Goal: Entertainment & Leisure: Consume media (video, audio)

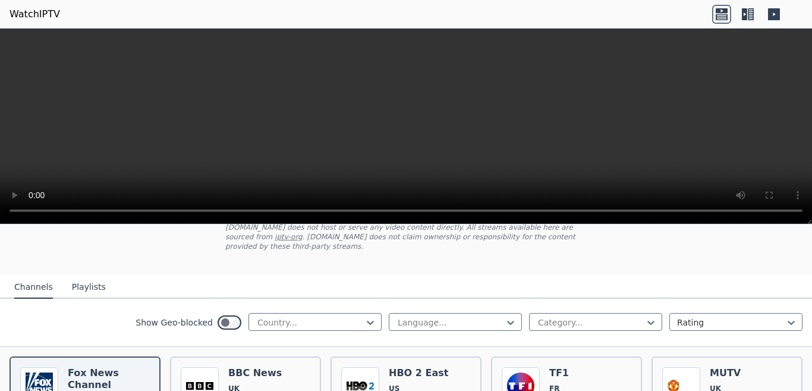
scroll to position [265, 0]
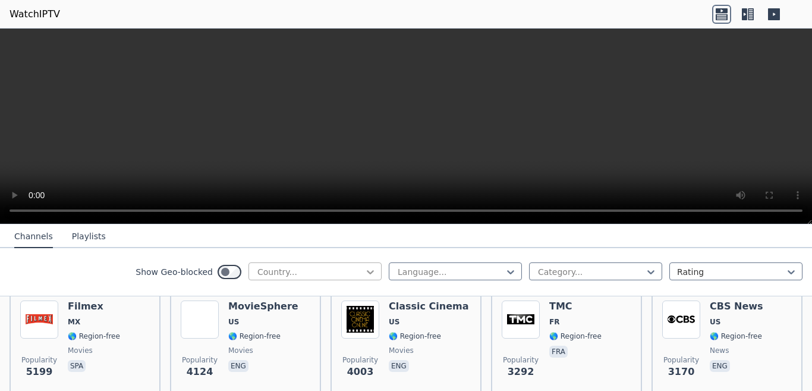
click at [364, 275] on icon at bounding box center [370, 272] width 12 height 12
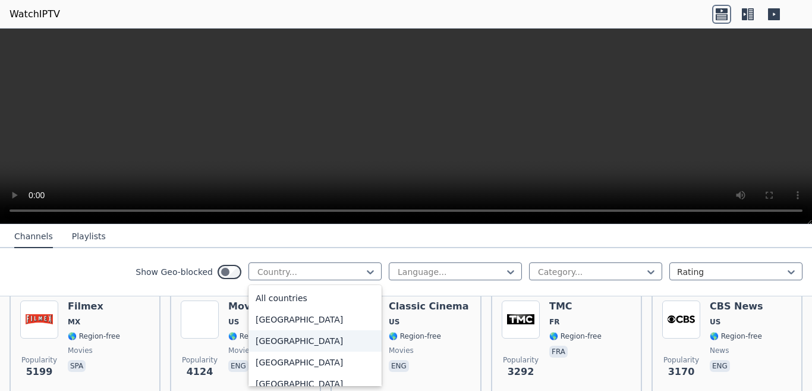
click at [261, 348] on div "[GEOGRAPHIC_DATA]" at bounding box center [315, 340] width 133 height 21
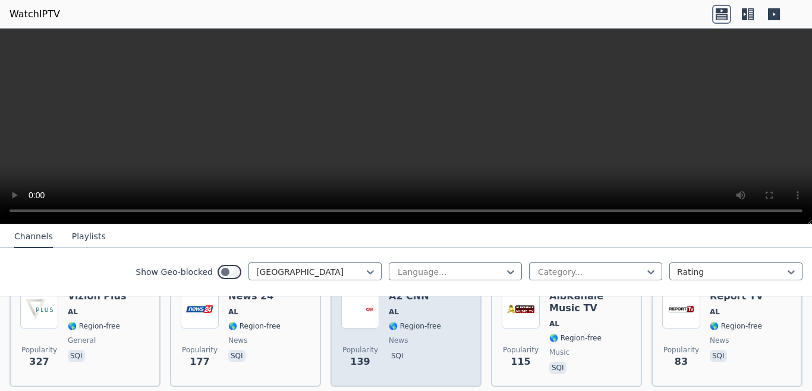
scroll to position [144, 0]
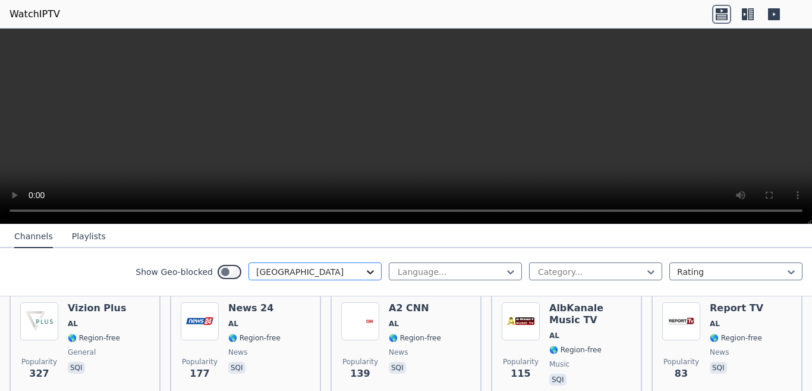
click at [364, 275] on icon at bounding box center [370, 272] width 12 height 12
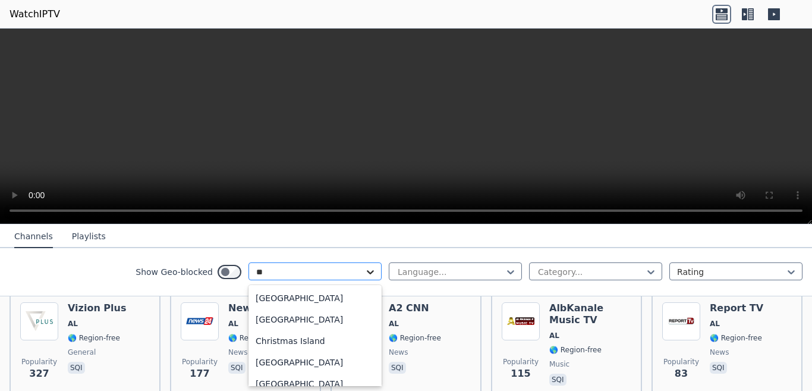
type input "***"
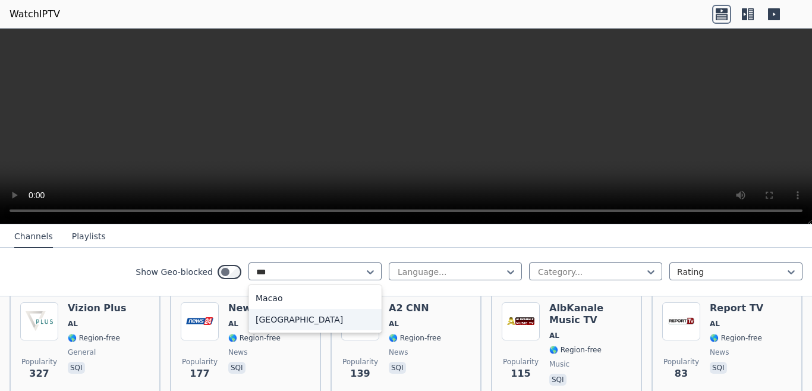
click at [316, 320] on div "[GEOGRAPHIC_DATA]" at bounding box center [315, 319] width 133 height 21
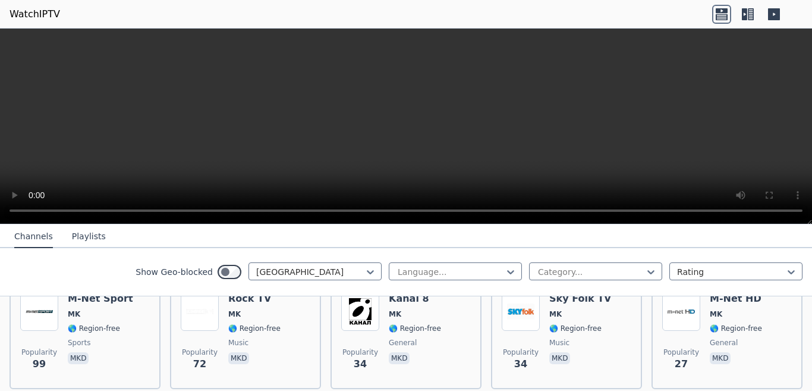
scroll to position [152, 0]
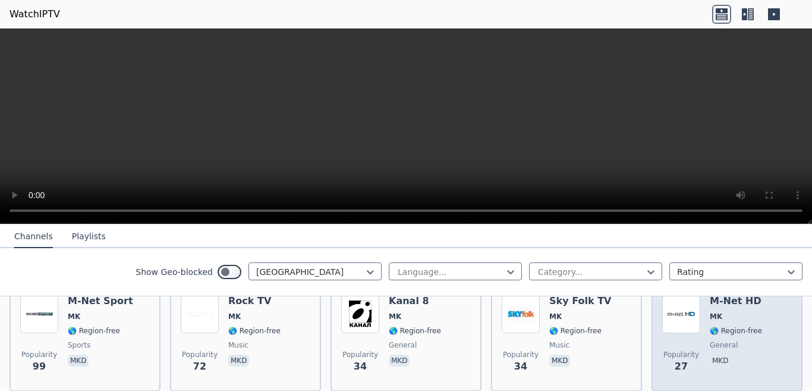
click at [729, 326] on span "🌎 Region-free" at bounding box center [736, 331] width 52 height 10
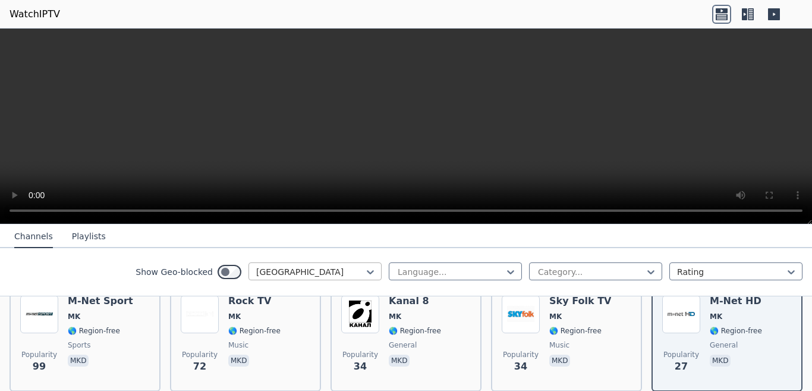
click at [329, 276] on div at bounding box center [310, 272] width 108 height 12
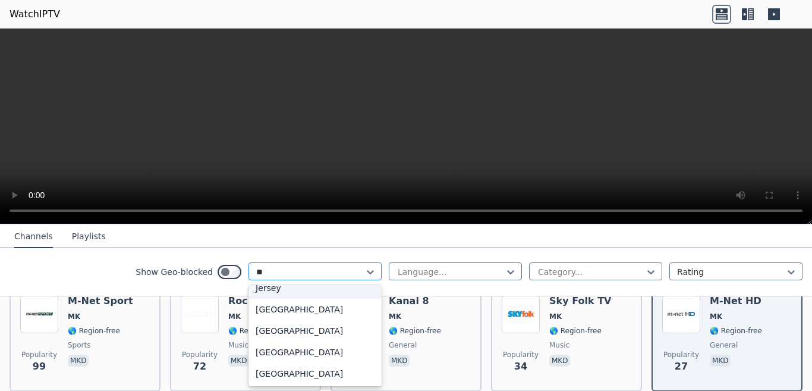
scroll to position [0, 0]
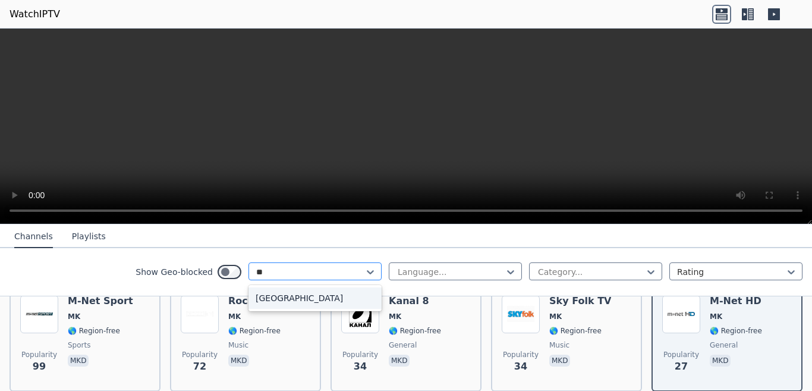
type input "***"
click at [274, 299] on div "[GEOGRAPHIC_DATA]" at bounding box center [315, 297] width 133 height 21
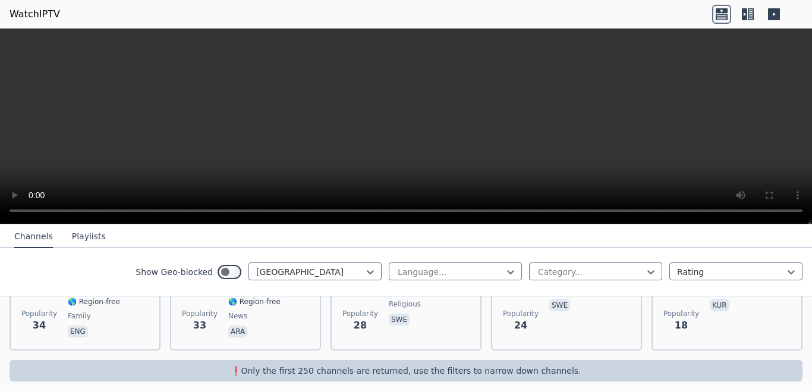
scroll to position [34, 0]
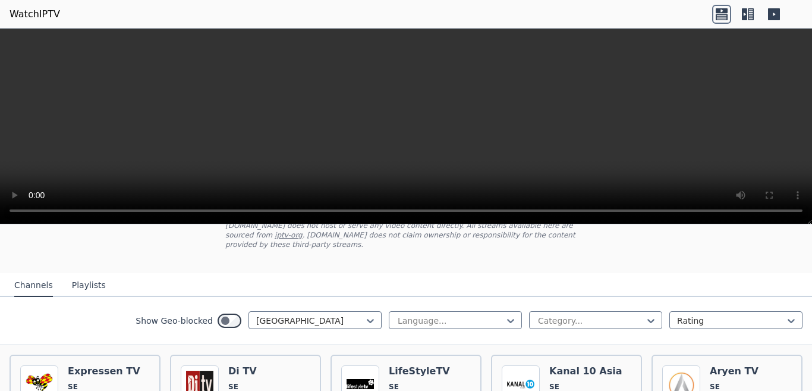
scroll to position [91, 0]
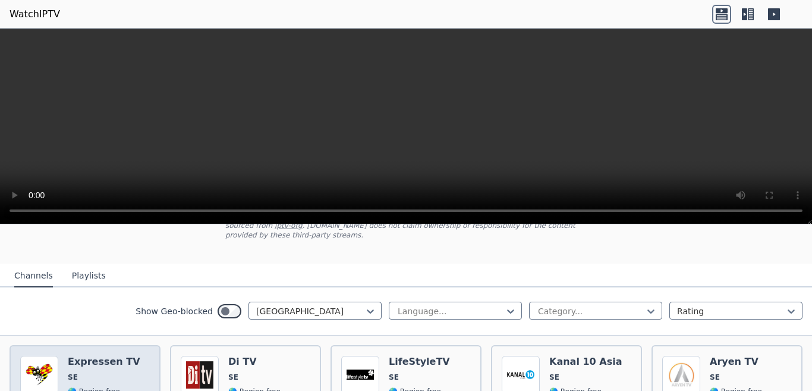
click at [78, 356] on h6 "Expressen TV" at bounding box center [104, 362] width 73 height 12
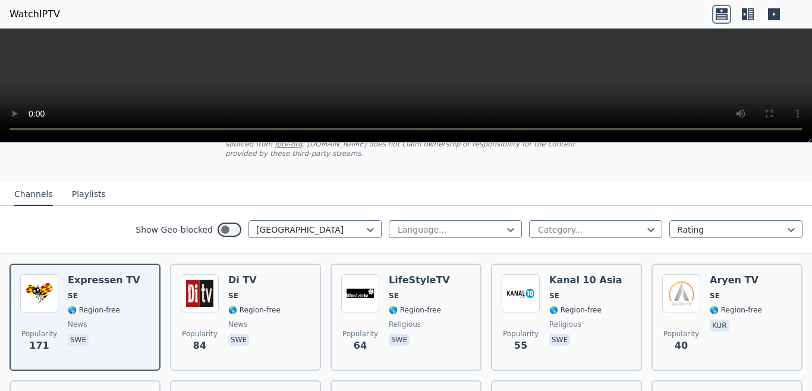
scroll to position [228, 0]
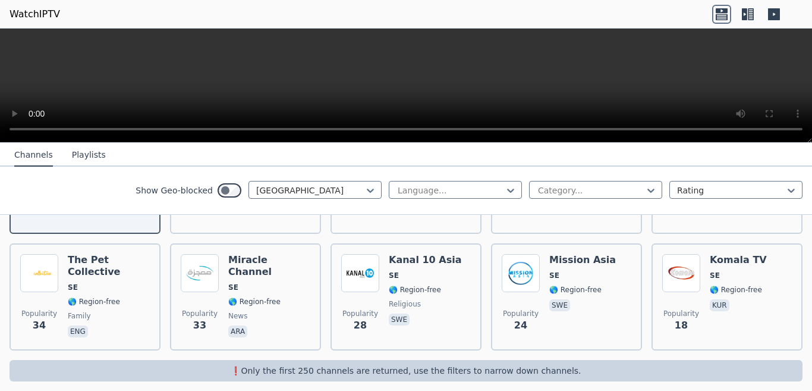
click at [796, 153] on nav "Channels Playlists" at bounding box center [406, 155] width 812 height 24
